Goal: Find specific page/section: Find specific page/section

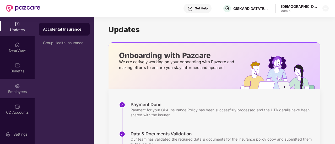
click at [14, 89] on div "Employees" at bounding box center [17, 91] width 35 height 5
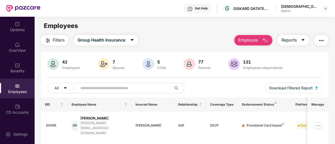
click at [102, 92] on input "text" at bounding box center [122, 88] width 84 height 8
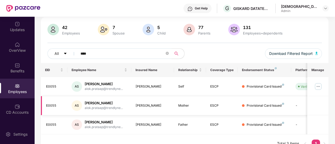
scroll to position [43, 0]
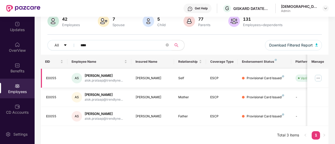
type input "****"
click at [50, 78] on div "E0055" at bounding box center [54, 78] width 17 height 5
click at [98, 76] on div "[PERSON_NAME]" at bounding box center [104, 75] width 38 height 5
click at [146, 78] on div "[PERSON_NAME]" at bounding box center [153, 78] width 34 height 5
click at [291, 83] on td "Verified" at bounding box center [309, 78] width 37 height 19
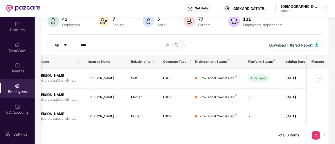
scroll to position [0, 52]
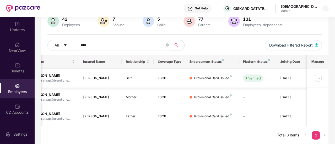
click at [321, 76] on img at bounding box center [318, 78] width 8 height 8
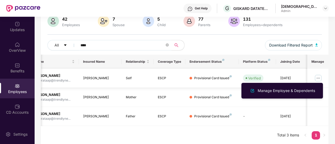
click at [153, 73] on td "Self" at bounding box center [138, 78] width 32 height 19
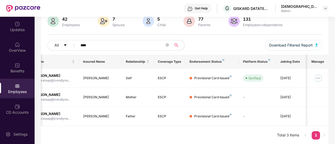
scroll to position [0, 0]
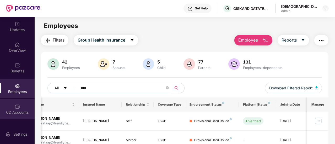
click at [12, 114] on div "CD Accounts" at bounding box center [17, 112] width 35 height 5
